Goal: Transaction & Acquisition: Download file/media

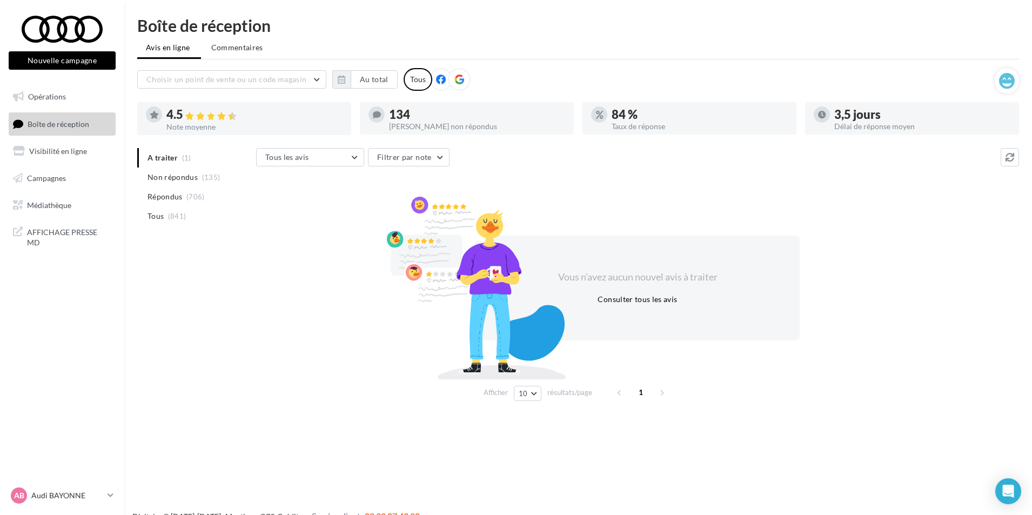
scroll to position [17, 0]
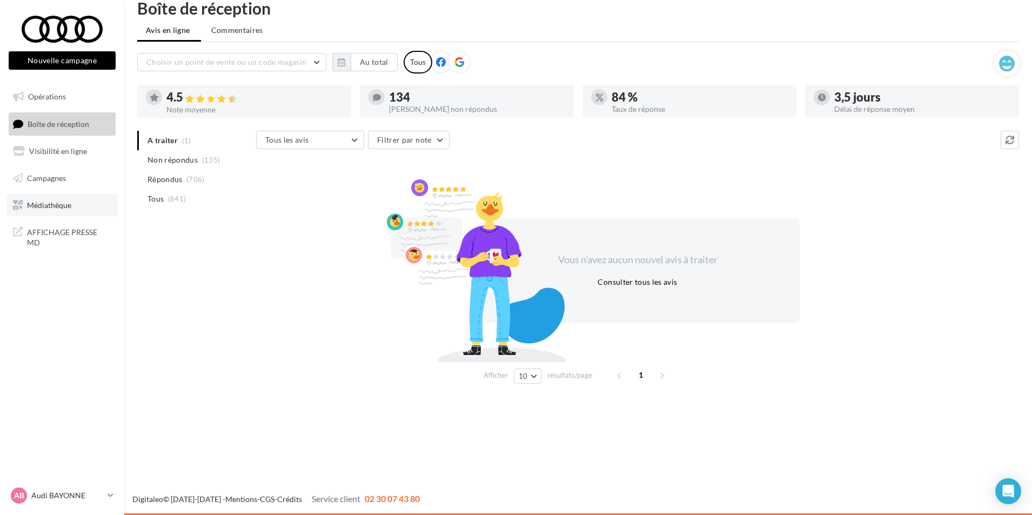
click at [56, 205] on span "Médiathèque" at bounding box center [49, 204] width 44 height 9
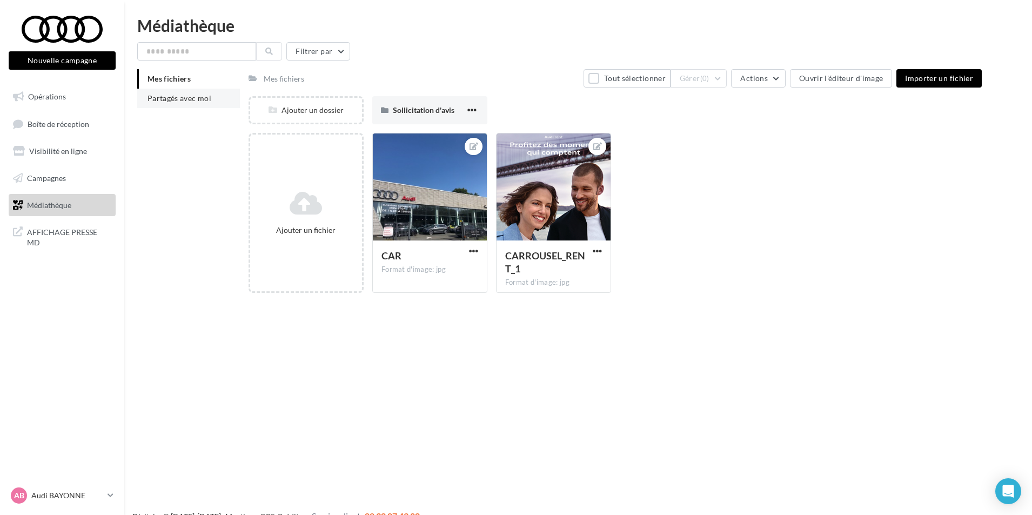
click at [187, 98] on span "Partagés avec moi" at bounding box center [179, 97] width 64 height 9
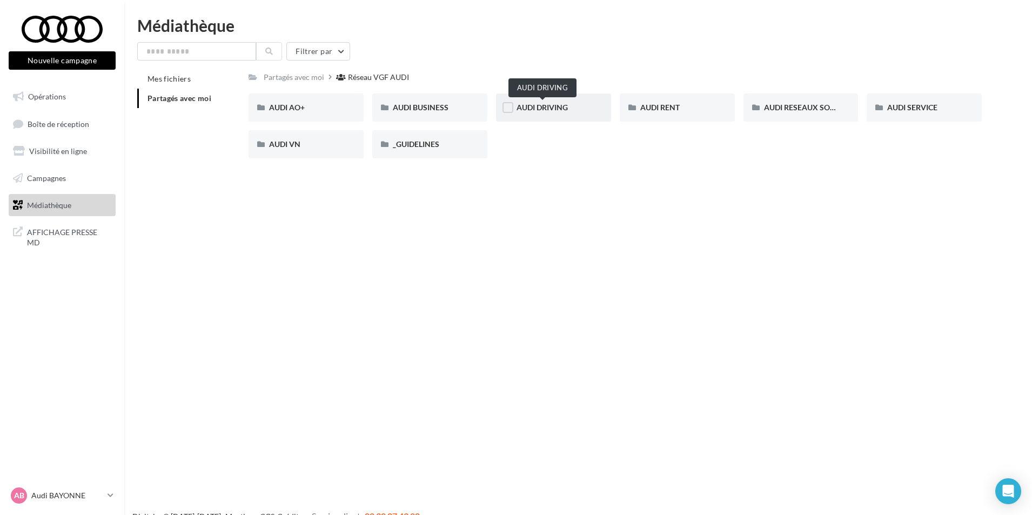
click at [541, 108] on span "AUDI DRIVING" at bounding box center [541, 107] width 51 height 9
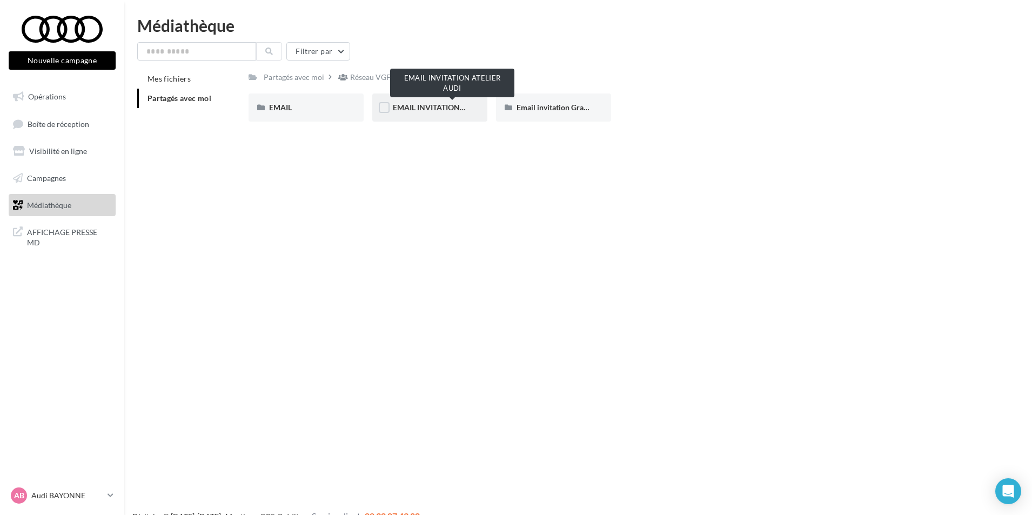
click at [423, 111] on span "EMAIL INVITATION ATELIER AUDI" at bounding box center [451, 107] width 117 height 9
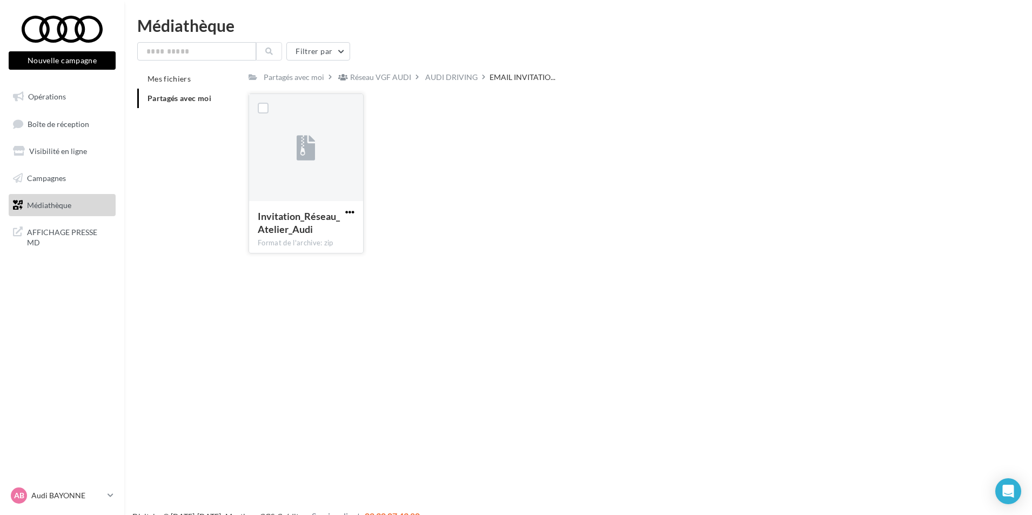
click at [346, 212] on span "button" at bounding box center [349, 211] width 9 height 9
click at [288, 236] on button "Télécharger" at bounding box center [302, 233] width 108 height 28
click at [353, 200] on div at bounding box center [306, 148] width 114 height 108
click at [354, 212] on button "button" at bounding box center [350, 212] width 14 height 11
click at [290, 264] on button "Copier l'URL" at bounding box center [302, 261] width 108 height 28
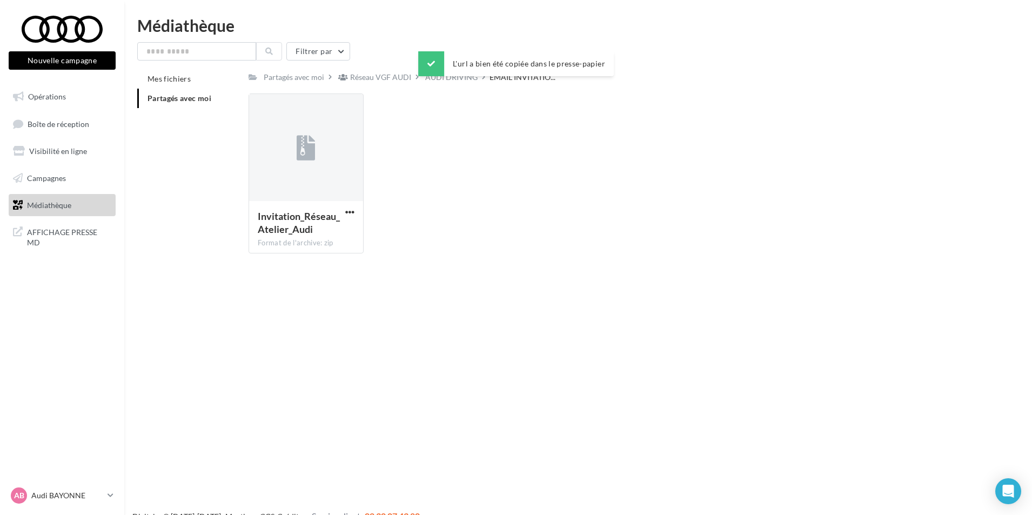
click at [355, 208] on button "button" at bounding box center [350, 212] width 14 height 11
drag, startPoint x: 570, startPoint y: 294, endPoint x: 519, endPoint y: 278, distance: 53.8
click at [574, 293] on div "Nouvelle campagne Nouvelle campagne Opérations Boîte de réception Visibilité en…" at bounding box center [516, 274] width 1032 height 515
